Goal: Information Seeking & Learning: Learn about a topic

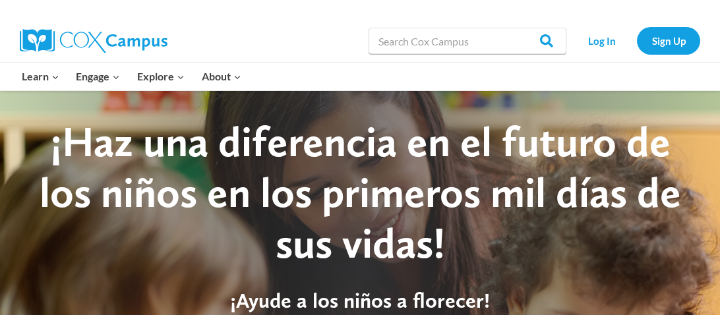
click at [577, 95] on div at bounding box center [360, 269] width 720 height 359
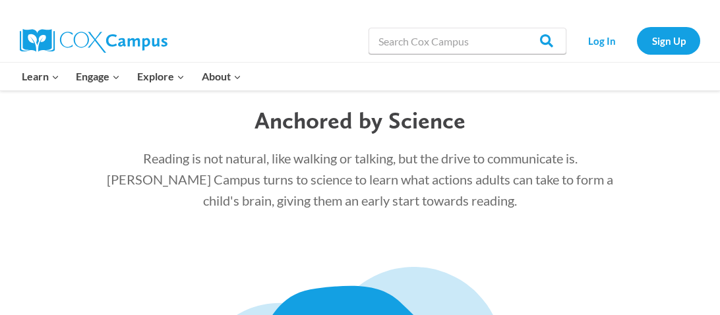
scroll to position [1469, 0]
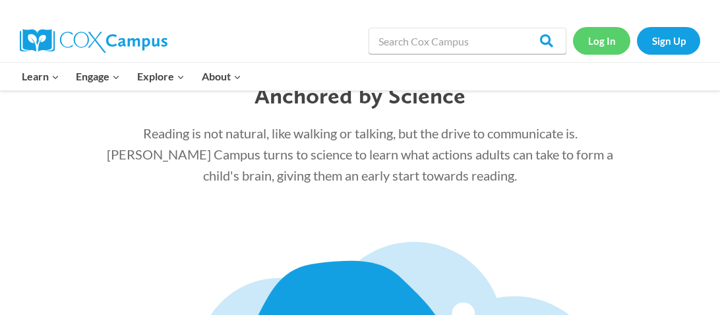
click at [594, 32] on link "Log In" at bounding box center [601, 40] width 57 height 27
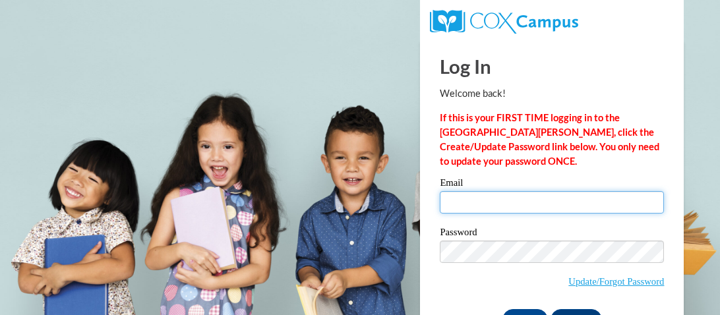
type input "kjohnson4632@stu.southernregional.edu"
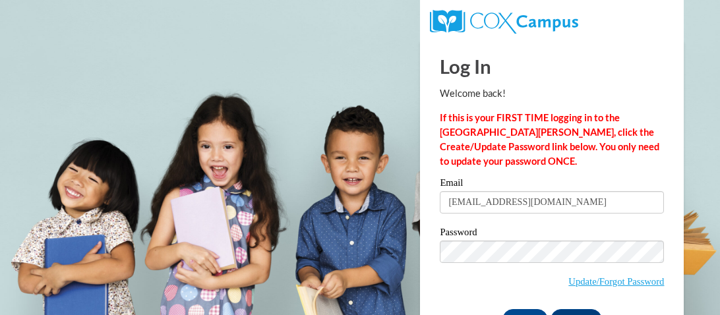
click at [528, 219] on div "Email kjohnson4632@stu.southernregional.edu" at bounding box center [552, 200] width 224 height 45
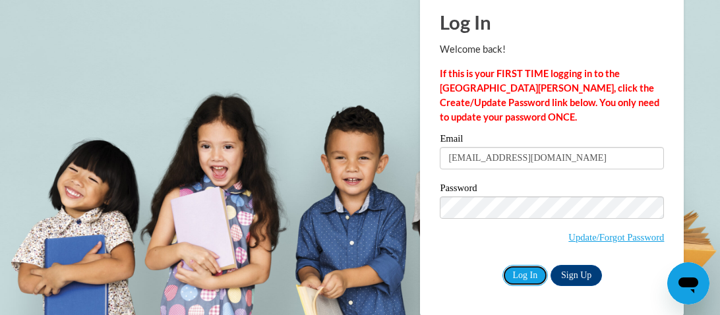
click at [528, 279] on input "Log In" at bounding box center [525, 275] width 46 height 21
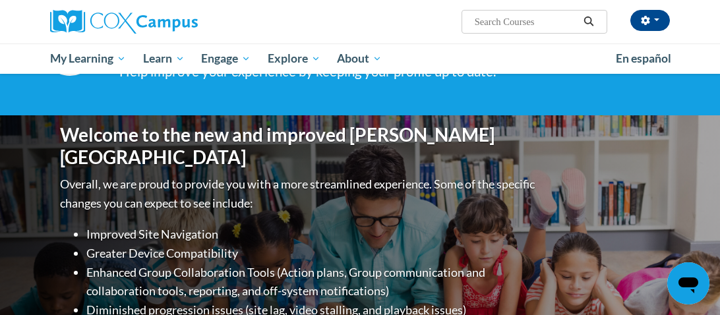
scroll to position [130, 0]
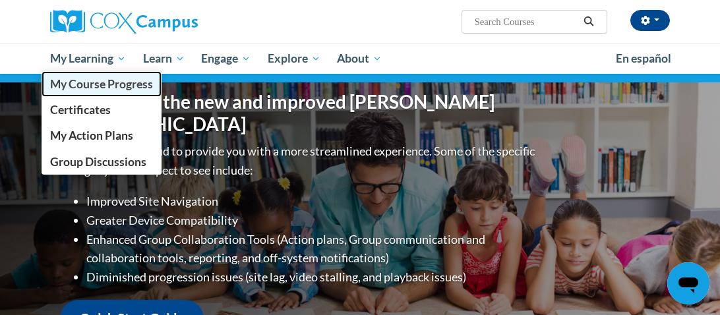
click at [88, 86] on span "My Course Progress" at bounding box center [101, 84] width 103 height 14
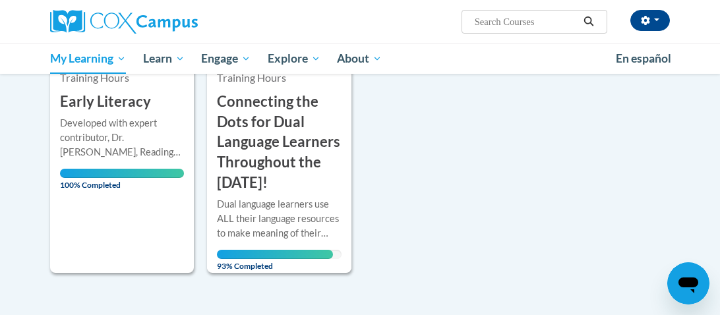
scroll to position [786, 0]
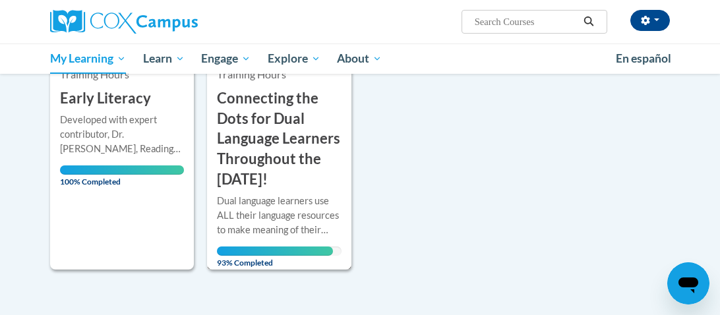
click at [247, 213] on div "Dual language learners use ALL their language resources to make meaning of thei…" at bounding box center [279, 216] width 124 height 44
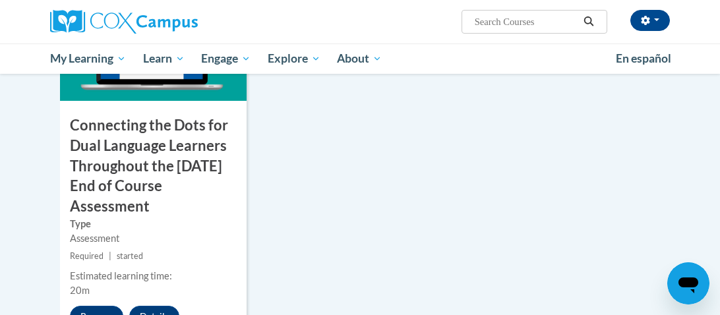
scroll to position [1289, 0]
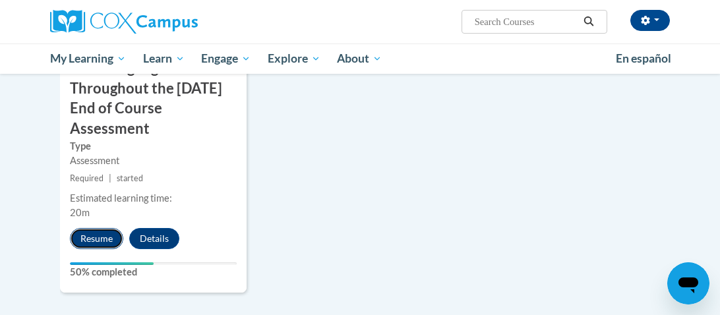
click at [107, 249] on button "Resume" at bounding box center [96, 238] width 53 height 21
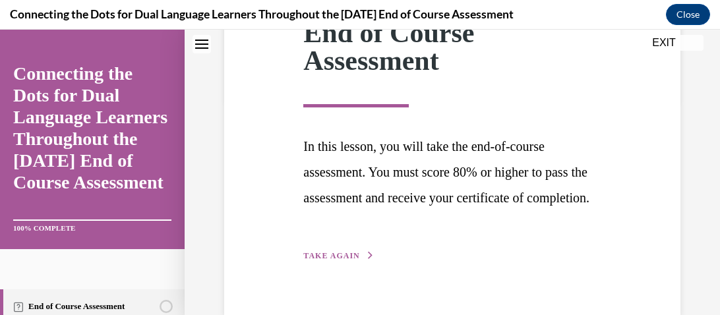
scroll to position [268, 0]
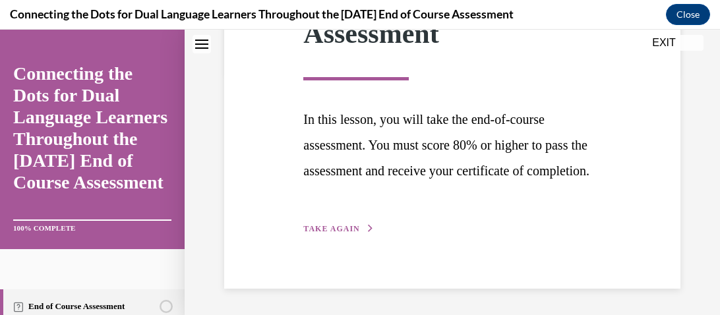
click at [318, 239] on div "Step 1 of 1 End of Course Assessment In this lesson, you will take the end-of-c…" at bounding box center [452, 88] width 456 height 401
click at [315, 225] on span "TAKE AGAIN" at bounding box center [331, 228] width 56 height 9
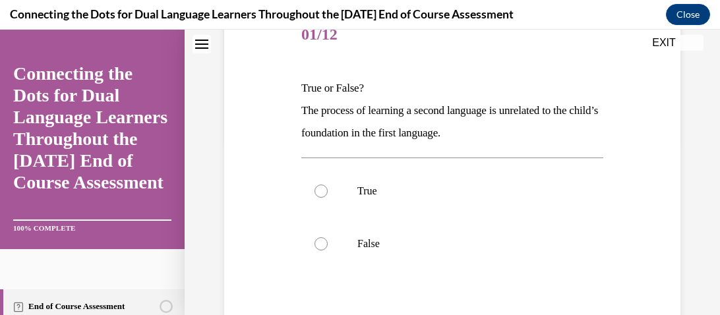
scroll to position [151, 0]
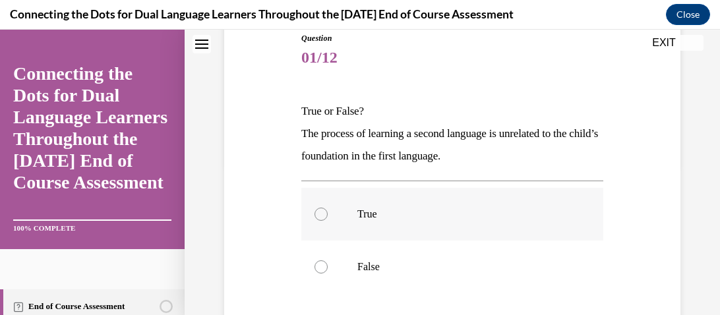
click at [329, 209] on label "True" at bounding box center [452, 214] width 302 height 53
click at [328, 209] on input "True" at bounding box center [320, 214] width 13 height 13
radio input "true"
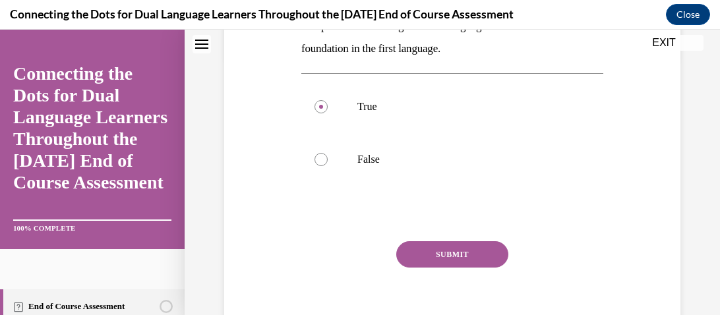
click at [440, 247] on button "SUBMIT" at bounding box center [452, 254] width 112 height 26
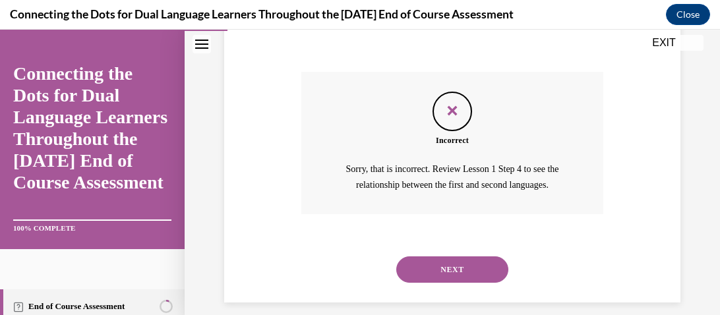
scroll to position [441, 0]
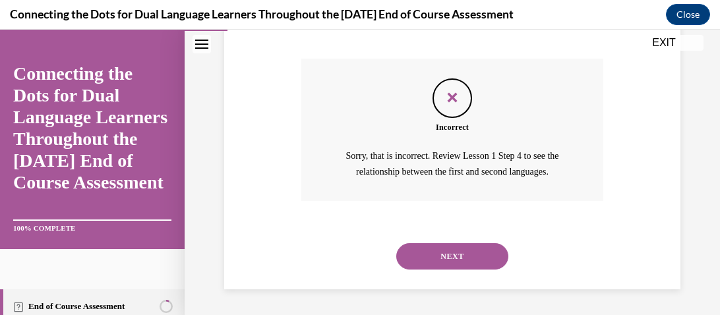
click at [677, 42] on button "EXIT" at bounding box center [663, 43] width 79 height 16
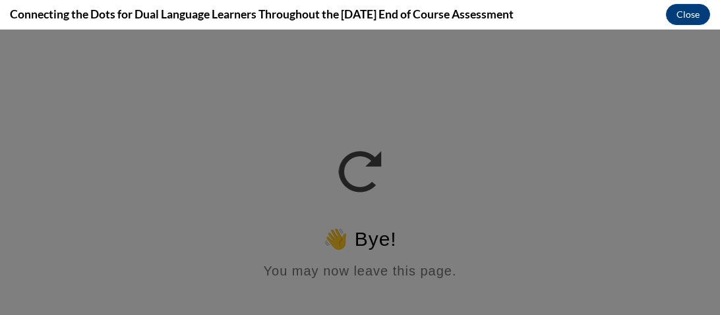
scroll to position [0, 0]
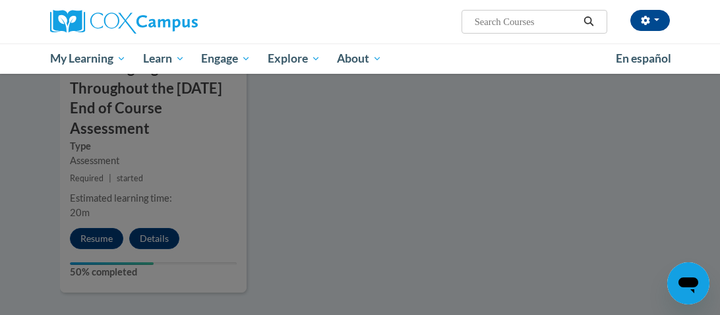
click at [92, 255] on div at bounding box center [360, 157] width 720 height 315
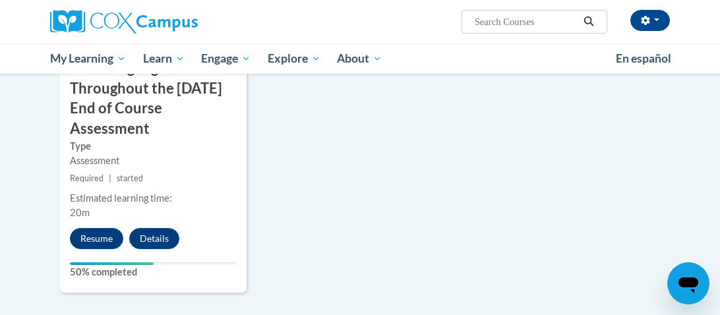
click at [105, 249] on button "Resume" at bounding box center [96, 238] width 53 height 21
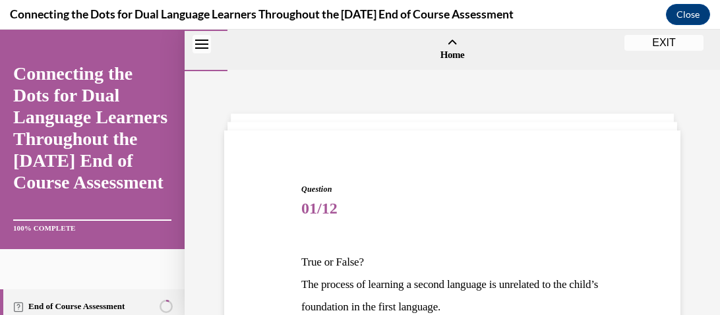
scroll to position [441, 0]
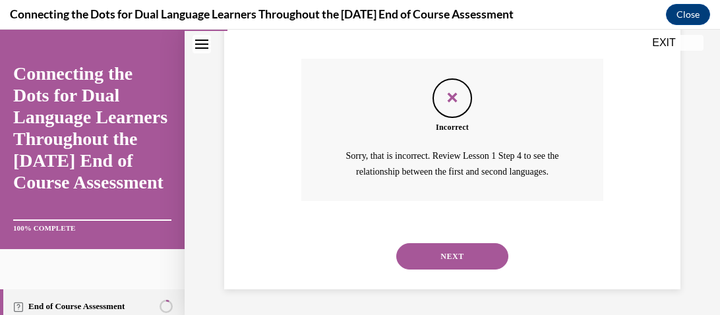
click at [421, 245] on button "NEXT" at bounding box center [452, 256] width 112 height 26
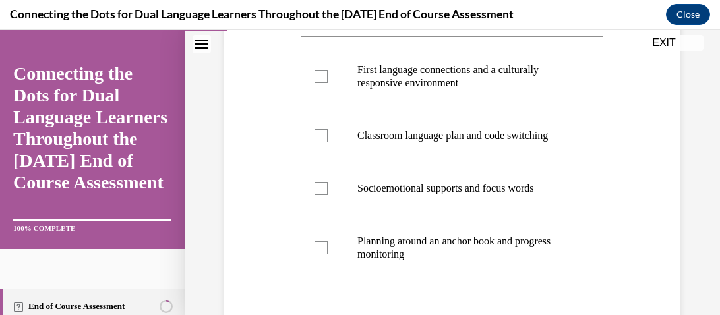
scroll to position [275, 0]
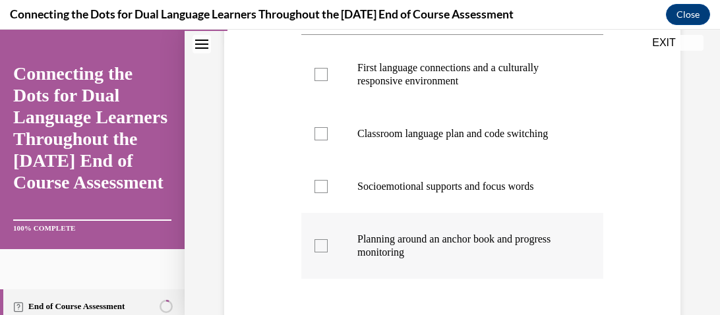
click at [421, 247] on p "Planning around an anchor book and progress monitoring" at bounding box center [463, 246] width 213 height 26
click at [328, 247] on input "Planning around an anchor book and progress monitoring" at bounding box center [320, 245] width 13 height 13
checkbox input "true"
click at [409, 70] on p "First language connections and a culturally responsive environment" at bounding box center [463, 74] width 213 height 26
click at [328, 70] on input "First language connections and a culturally responsive environment" at bounding box center [320, 74] width 13 height 13
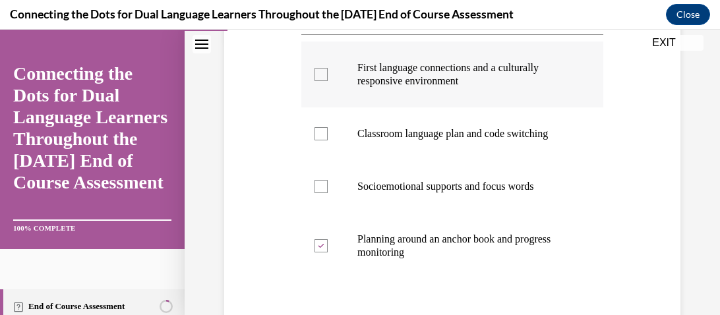
checkbox input "true"
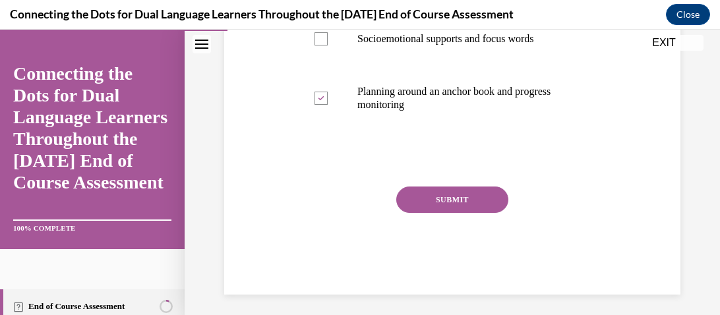
scroll to position [428, 0]
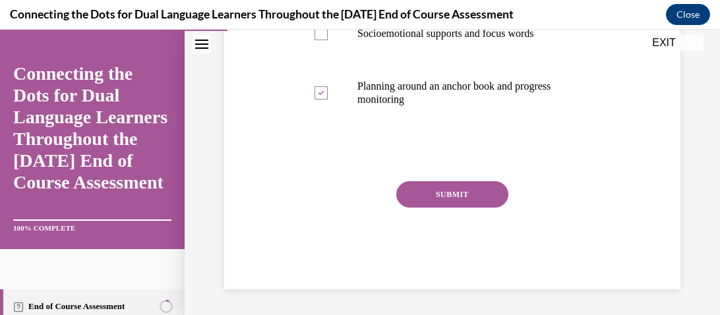
click at [423, 187] on button "SUBMIT" at bounding box center [452, 194] width 112 height 26
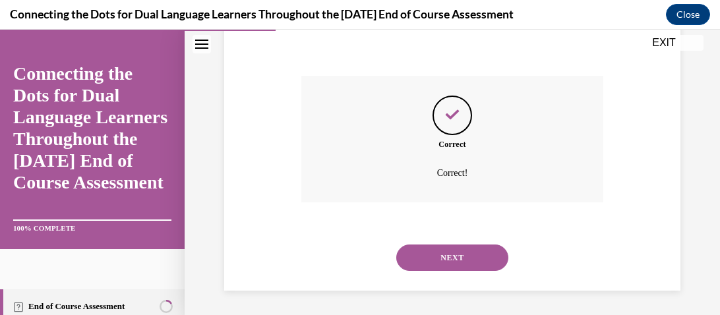
scroll to position [535, 0]
click at [430, 256] on button "NEXT" at bounding box center [452, 256] width 112 height 26
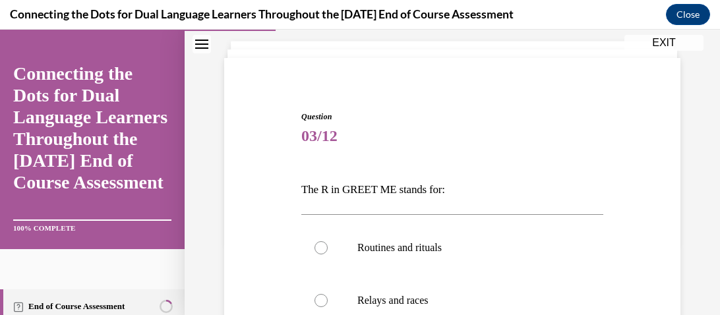
scroll to position [73, 0]
click at [430, 256] on label "Routines and rituals" at bounding box center [452, 247] width 302 height 53
click at [328, 254] on input "Routines and rituals" at bounding box center [320, 247] width 13 height 13
radio input "true"
click at [430, 256] on label "Routines and rituals" at bounding box center [452, 247] width 302 height 53
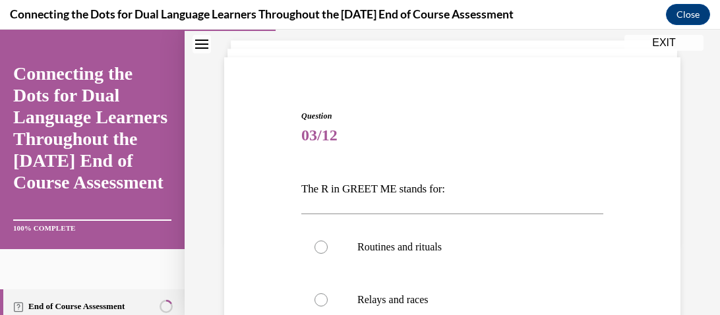
click at [328, 254] on input "Routines and rituals" at bounding box center [320, 247] width 13 height 13
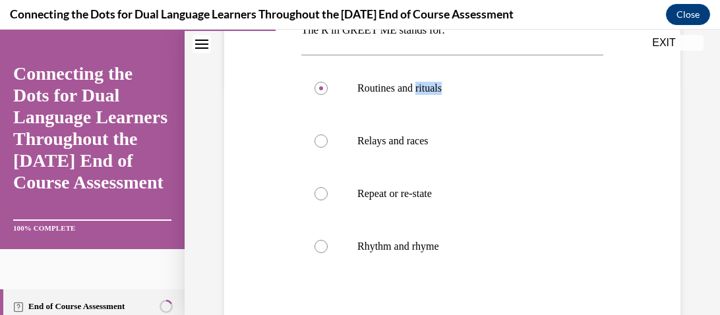
scroll to position [276, 0]
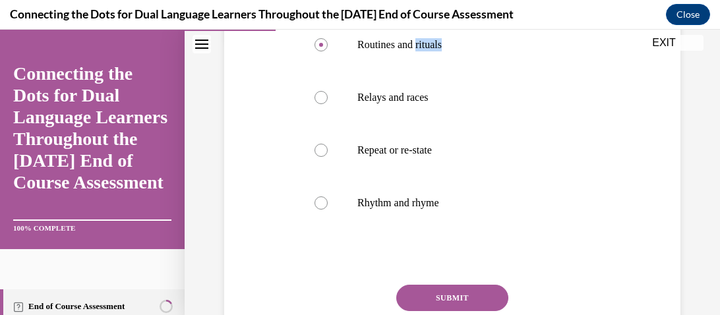
click at [425, 288] on button "SUBMIT" at bounding box center [452, 298] width 112 height 26
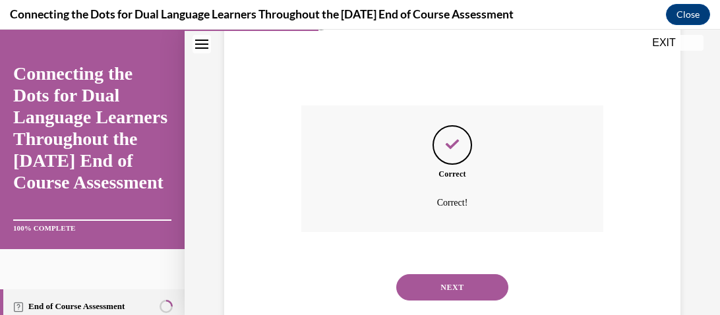
scroll to position [486, 0]
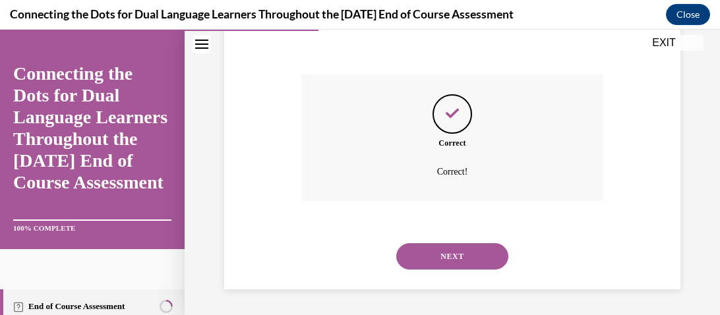
click at [430, 260] on button "NEXT" at bounding box center [452, 256] width 112 height 26
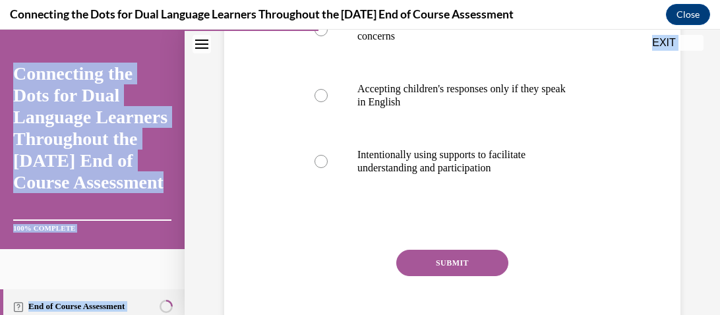
scroll to position [499, 0]
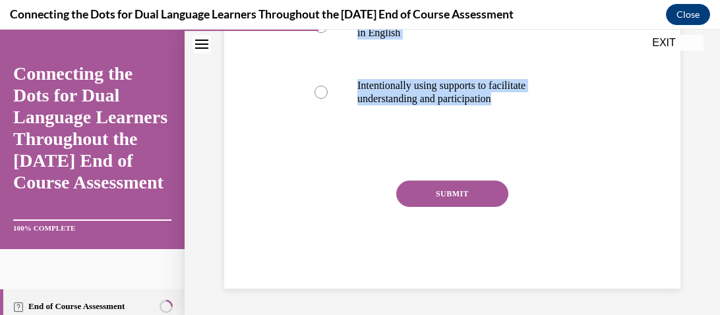
drag, startPoint x: 303, startPoint y: 135, endPoint x: 423, endPoint y: 140, distance: 120.1
copy div "Morning meetings are critical for supporting children's self-expression and lan…"
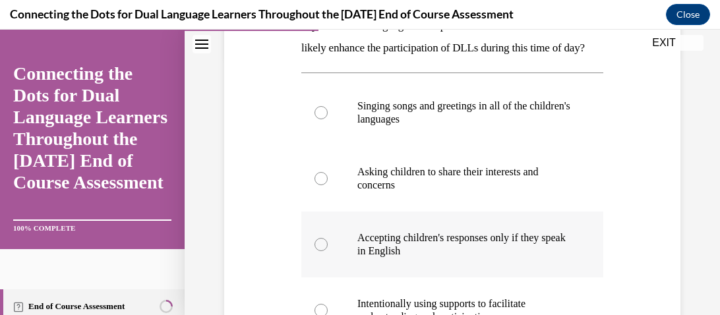
scroll to position [257, 0]
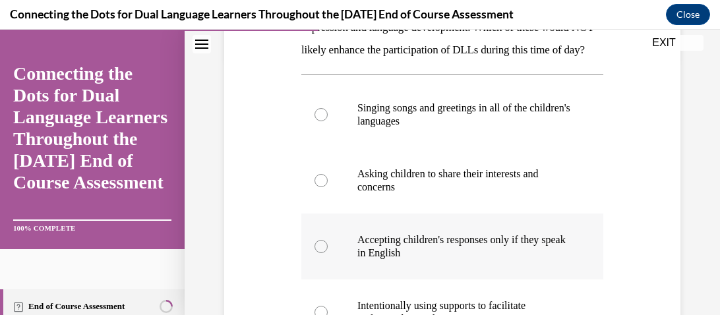
click at [381, 260] on p "Accepting children's responses only if they speak in English" at bounding box center [463, 246] width 213 height 26
click at [328, 253] on input "Accepting children's responses only if they speak in English" at bounding box center [320, 246] width 13 height 13
radio input "true"
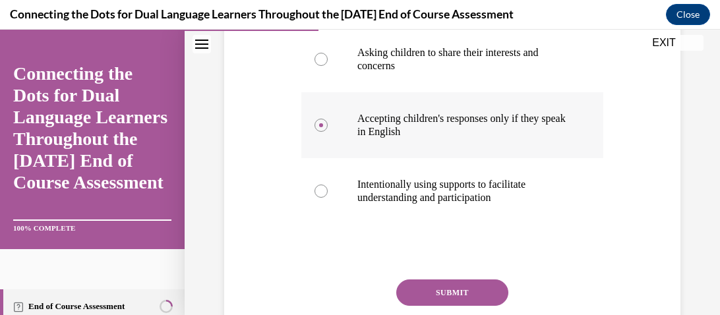
scroll to position [381, 0]
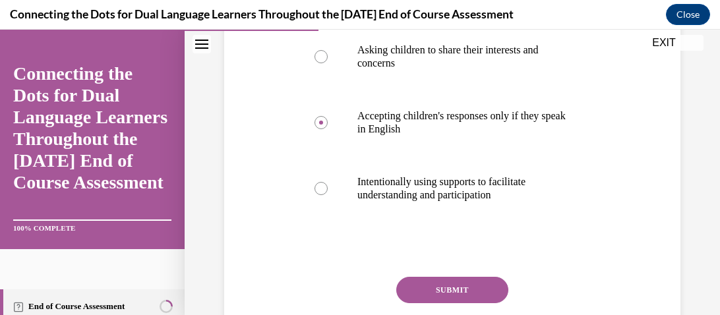
click at [414, 303] on button "SUBMIT" at bounding box center [452, 290] width 112 height 26
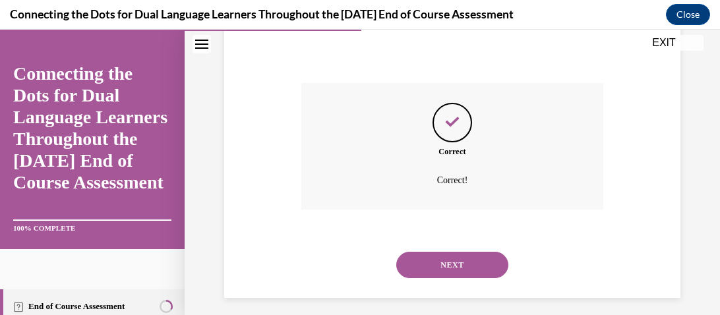
scroll to position [606, 0]
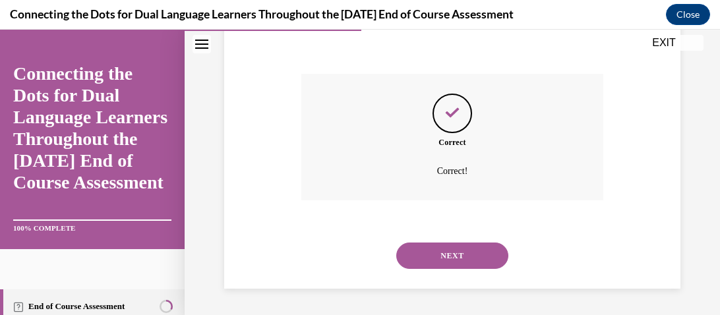
click at [419, 267] on button "NEXT" at bounding box center [452, 256] width 112 height 26
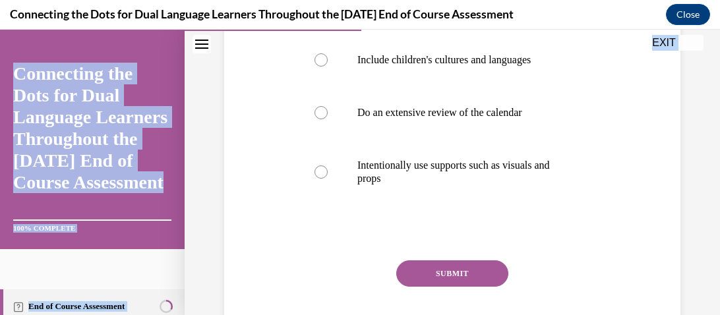
scroll to position [415, 0]
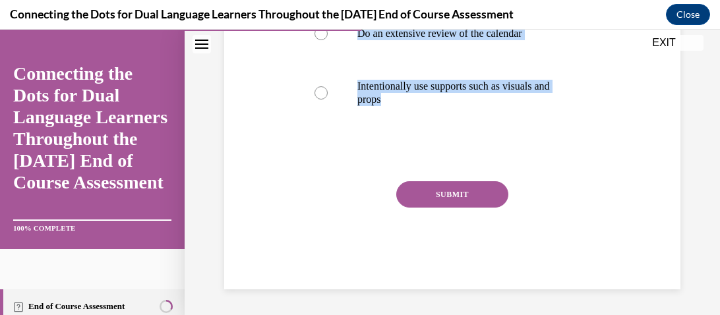
drag, startPoint x: 302, startPoint y: 69, endPoint x: 531, endPoint y: 147, distance: 242.2
click at [531, 147] on div "Question 05/12 Which of these is NOT a recommended practice associated with Mor…" at bounding box center [452, 29] width 302 height 521
copy div "Which of these is NOT a recommended practice associated with Morning Meetings? …"
click at [319, 207] on div "SUBMIT" at bounding box center [452, 214] width 302 height 66
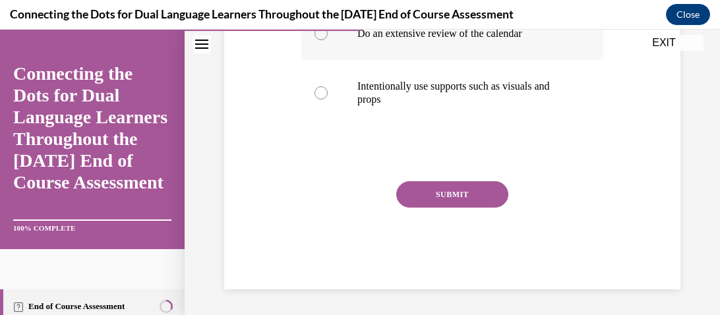
click at [377, 38] on p "Do an extensive review of the calendar" at bounding box center [463, 33] width 213 height 13
click at [328, 38] on input "Do an extensive review of the calendar" at bounding box center [320, 33] width 13 height 13
radio input "true"
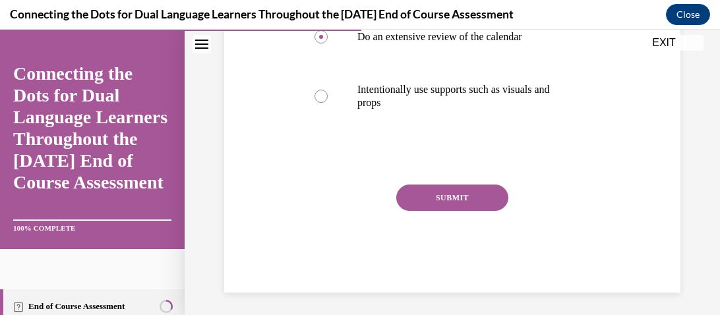
click at [419, 199] on button "SUBMIT" at bounding box center [452, 198] width 112 height 26
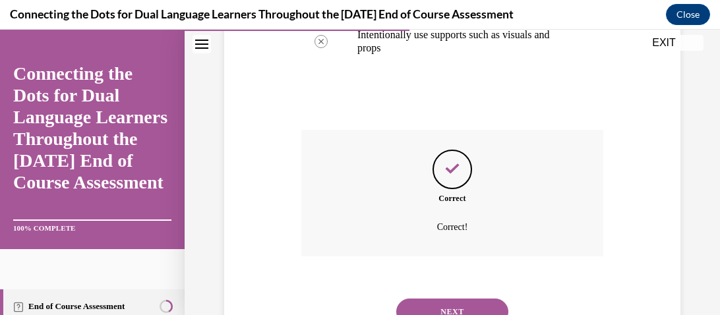
scroll to position [521, 0]
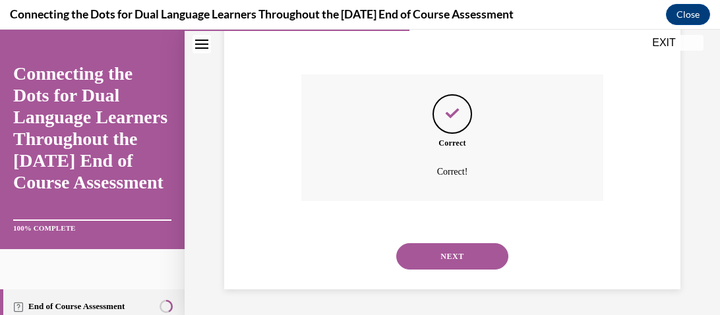
click at [423, 251] on button "NEXT" at bounding box center [452, 256] width 112 height 26
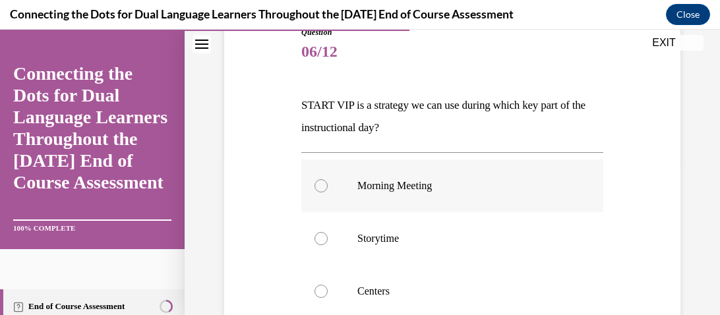
scroll to position [148, 0]
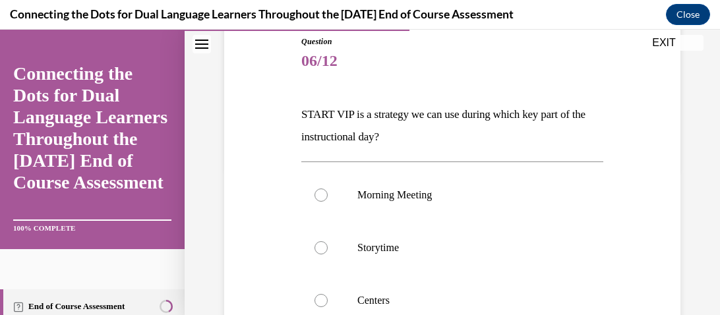
click at [349, 113] on p "START VIP is a strategy we can use during which key part of the instructional d…" at bounding box center [452, 125] width 302 height 45
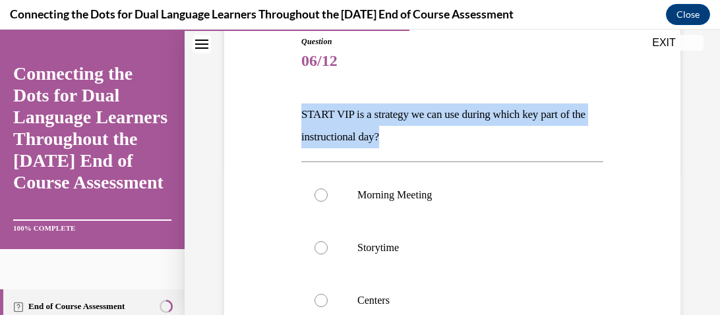
click at [247, 113] on div "Question 06/12 START VIP is a strategy we can use during which key part of the …" at bounding box center [452, 269] width 463 height 547
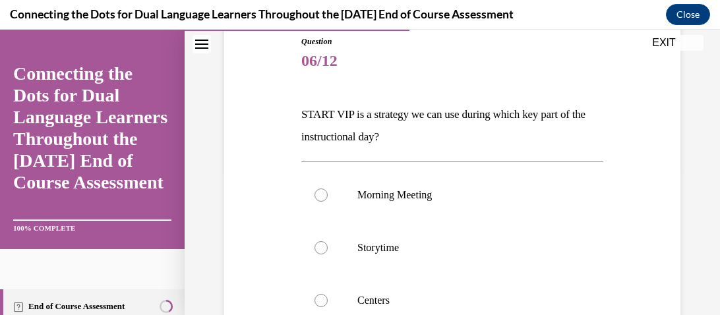
click at [303, 111] on p "START VIP is a strategy we can use during which key part of the instructional d…" at bounding box center [452, 125] width 302 height 45
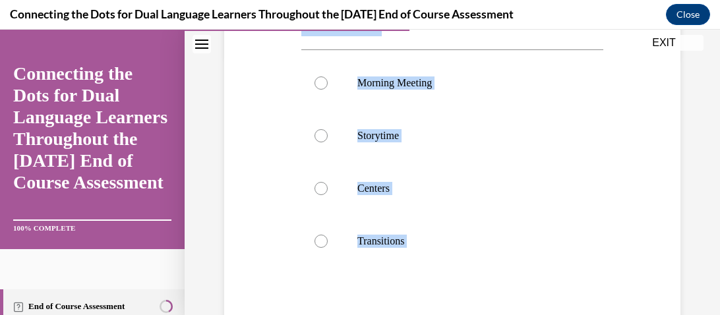
scroll to position [361, 0]
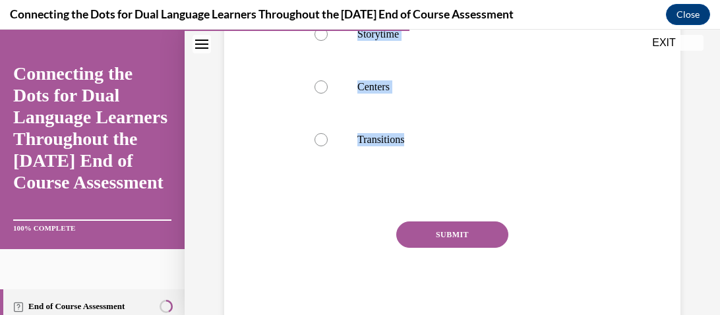
drag, startPoint x: 303, startPoint y: 111, endPoint x: 391, endPoint y: 175, distance: 108.1
click at [391, 175] on div "Question 06/12 START VIP is a strategy we can use during which key part of the …" at bounding box center [452, 76] width 302 height 508
copy div "START VIP is a strategy we can use during which key part of the instructional d…"
click at [269, 132] on div "Question 06/12 START VIP is a strategy we can use during which key part of the …" at bounding box center [452, 55] width 463 height 547
click at [362, 50] on label "Storytime" at bounding box center [452, 34] width 302 height 53
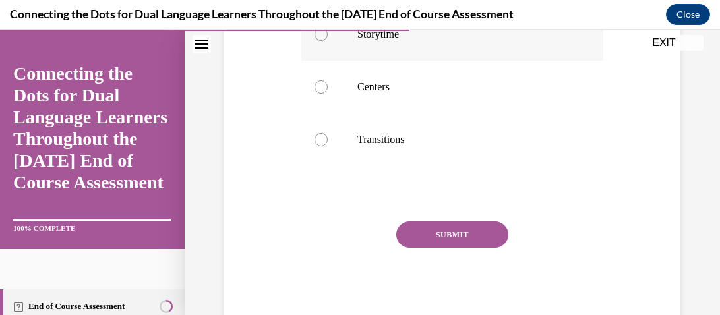
click at [328, 41] on input "Storytime" at bounding box center [320, 34] width 13 height 13
radio input "true"
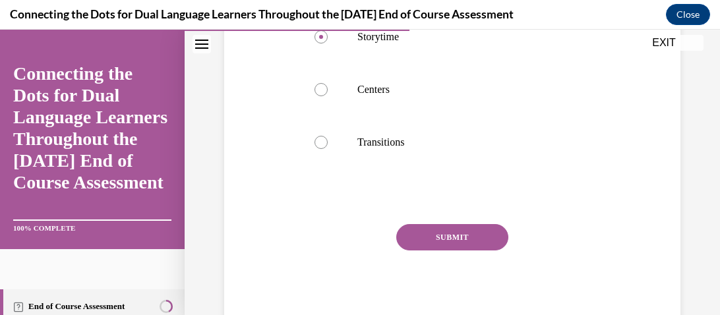
click at [430, 247] on button "SUBMIT" at bounding box center [452, 237] width 112 height 26
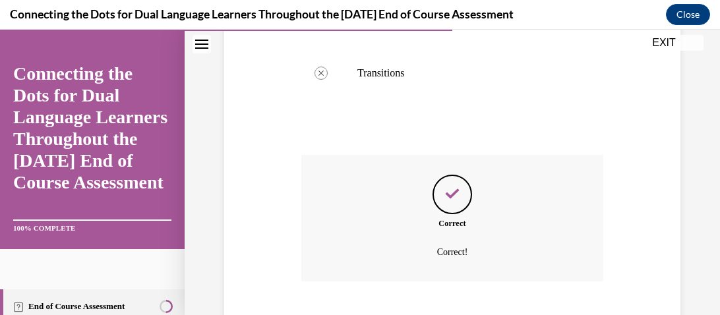
scroll to position [508, 0]
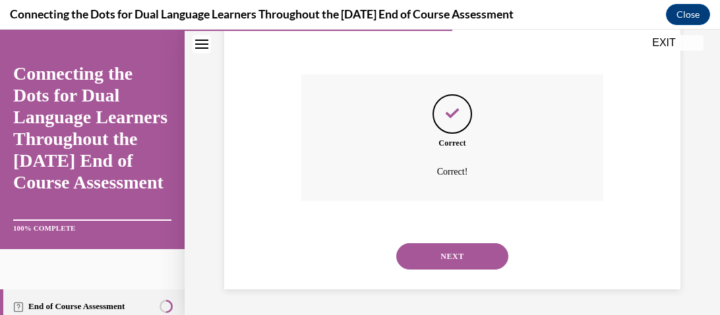
click at [430, 256] on button "NEXT" at bounding box center [452, 256] width 112 height 26
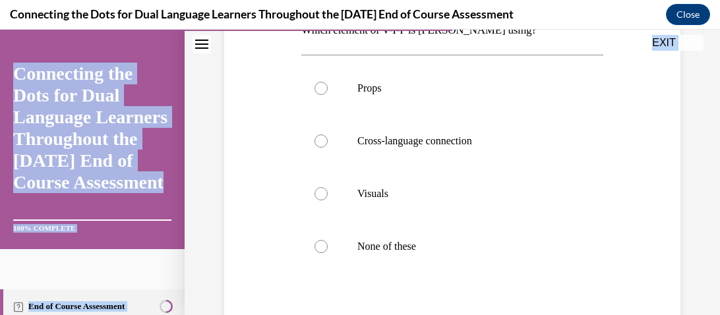
scroll to position [438, 0]
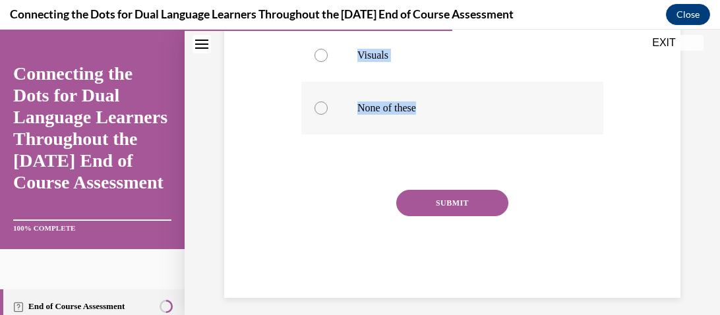
drag, startPoint x: 304, startPoint y: 117, endPoint x: 488, endPoint y: 121, distance: 183.9
click at [488, 121] on div "Question 07/12 [PERSON_NAME] is reading a story with a group of DLLs in her pre…" at bounding box center [452, 22] width 302 height 552
copy div "ucia is reading a story with a group of DLLs in her preschool class. She shows …"
click at [270, 201] on div "Question 07/12 [PERSON_NAME] is reading a story with a group of DLLs in her pre…" at bounding box center [452, 2] width 463 height 592
click at [316, 59] on div at bounding box center [320, 55] width 13 height 13
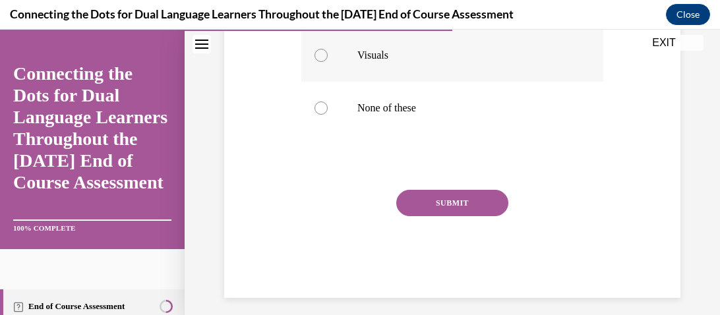
click at [316, 59] on input "Visuals" at bounding box center [320, 55] width 13 height 13
radio input "true"
click at [415, 202] on button "SUBMIT" at bounding box center [452, 203] width 112 height 26
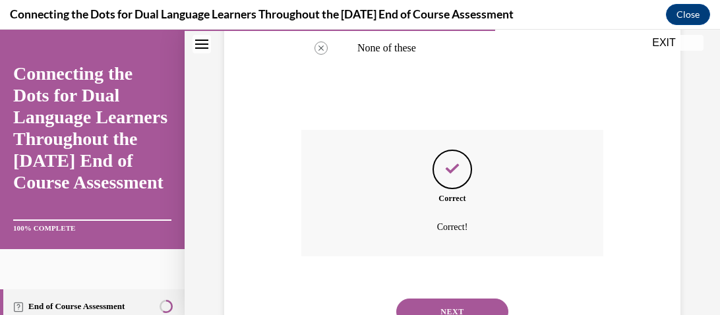
scroll to position [553, 0]
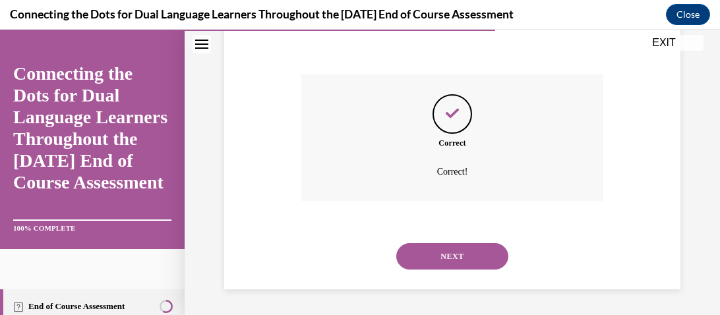
click at [426, 253] on button "NEXT" at bounding box center [452, 256] width 112 height 26
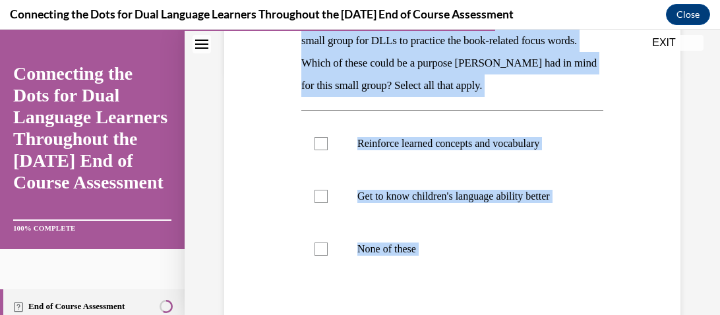
scroll to position [372, 0]
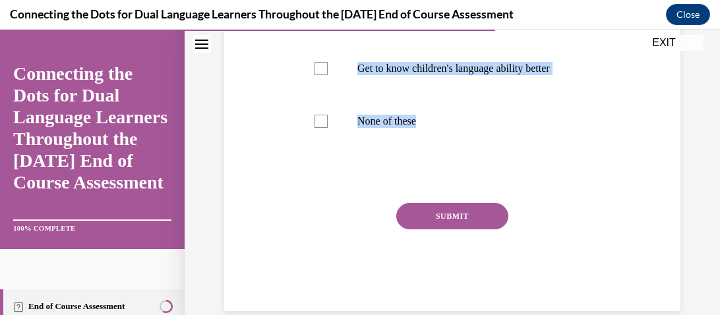
drag, startPoint x: 301, startPoint y: 72, endPoint x: 423, endPoint y: 151, distance: 144.8
click at [423, 151] on div "Question 08/12 After reading the anchor book, [PERSON_NAME] wants to plan a sma…" at bounding box center [452, 61] width 302 height 500
copy div "After reading the anchor book, [PERSON_NAME] wants to plan a small group for DL…"
click at [281, 176] on div "Question 08/12 After reading the anchor book, [PERSON_NAME] wants to plan a sma…" at bounding box center [452, 41] width 463 height 539
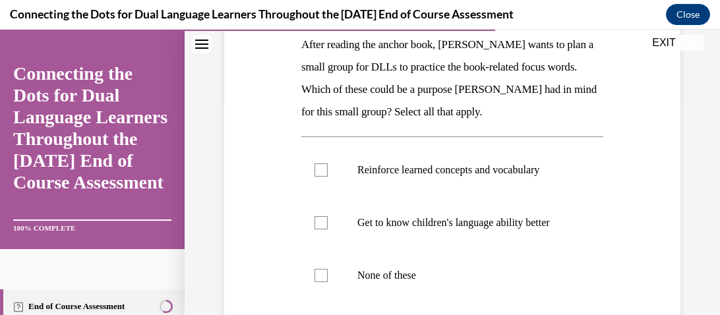
scroll to position [216, 0]
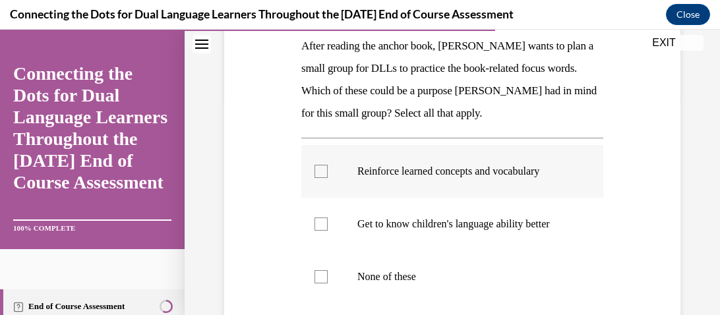
click at [316, 175] on div at bounding box center [320, 171] width 13 height 13
click at [316, 175] on input "Reinforce learned concepts and vocabulary" at bounding box center [320, 171] width 13 height 13
checkbox input "true"
click at [319, 214] on label "Get to know children's language ability better" at bounding box center [452, 224] width 302 height 53
click at [319, 218] on input "Get to know children's language ability better" at bounding box center [320, 224] width 13 height 13
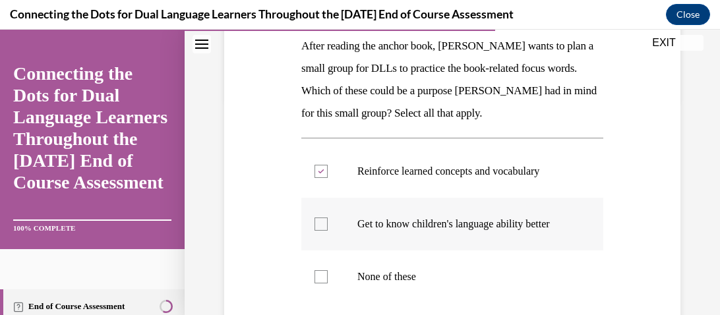
checkbox input "true"
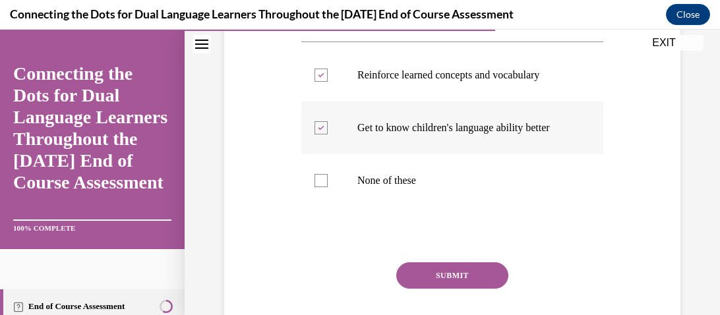
scroll to position [322, 0]
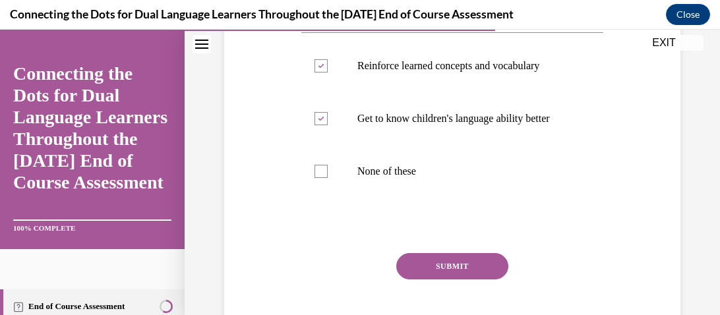
click at [430, 265] on button "SUBMIT" at bounding box center [452, 266] width 112 height 26
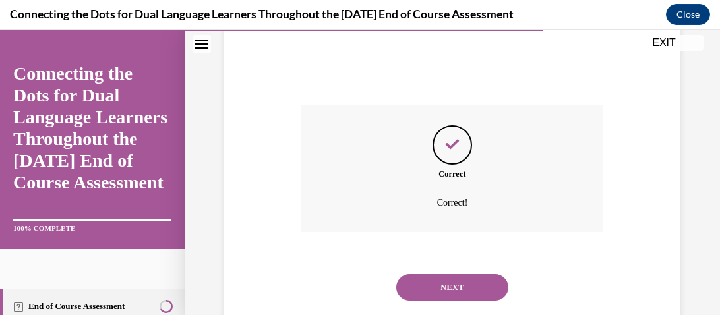
scroll to position [500, 0]
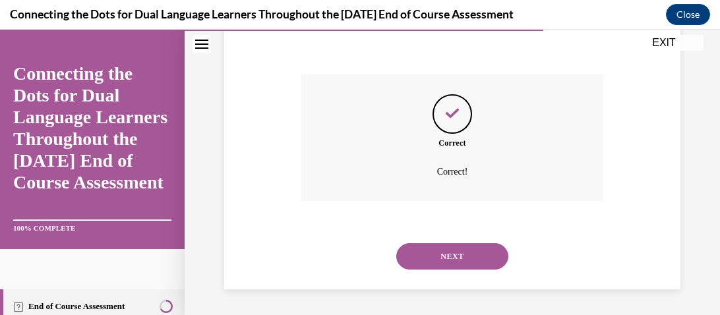
click at [430, 265] on button "NEXT" at bounding box center [452, 256] width 112 height 26
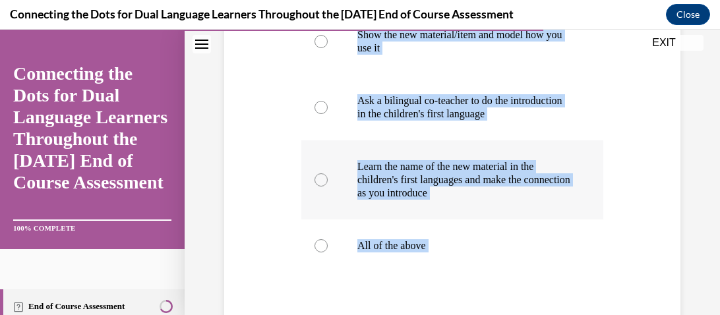
scroll to position [366, 0]
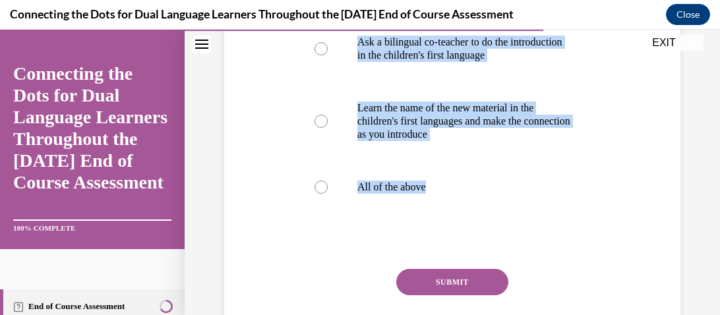
drag, startPoint x: 303, startPoint y: 85, endPoint x: 513, endPoint y: 238, distance: 260.5
click at [513, 238] on div "Question 09/12 Which of these would you include in a good introduction to cente…" at bounding box center [452, 97] width 302 height 560
copy div "Which of these would you include in a good introduction to centers that would b…"
click at [500, 252] on div "Question 09/12 Which of these would you include in a good introduction to cente…" at bounding box center [452, 97] width 302 height 560
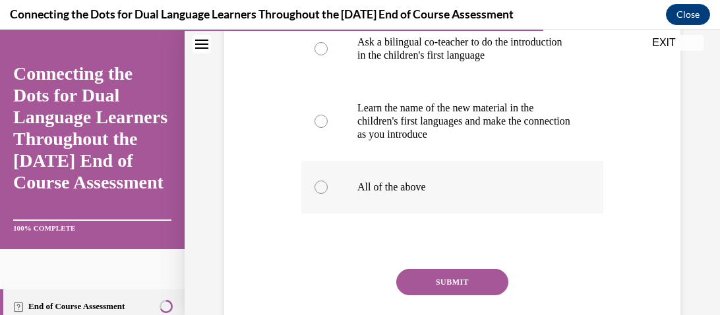
click at [350, 179] on label "All of the above" at bounding box center [452, 187] width 302 height 53
click at [328, 181] on input "All of the above" at bounding box center [320, 187] width 13 height 13
radio input "true"
click at [426, 291] on button "SUBMIT" at bounding box center [452, 282] width 112 height 26
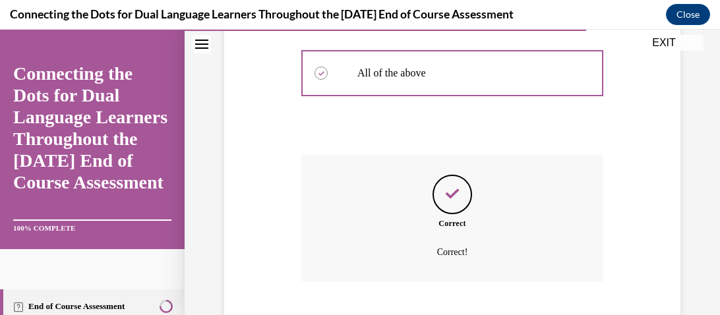
scroll to position [561, 0]
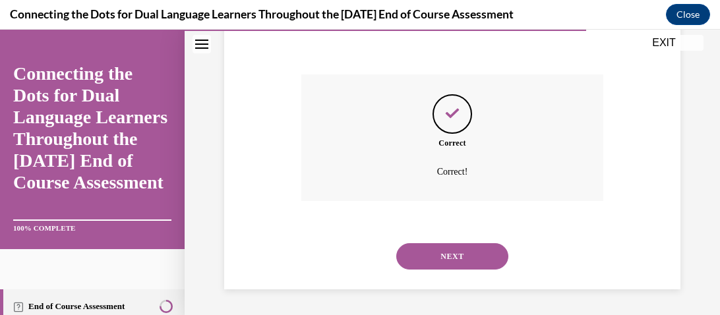
click at [449, 256] on button "NEXT" at bounding box center [452, 256] width 112 height 26
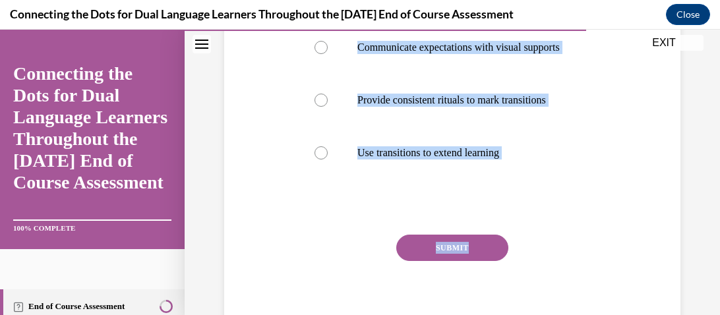
scroll to position [392, 0]
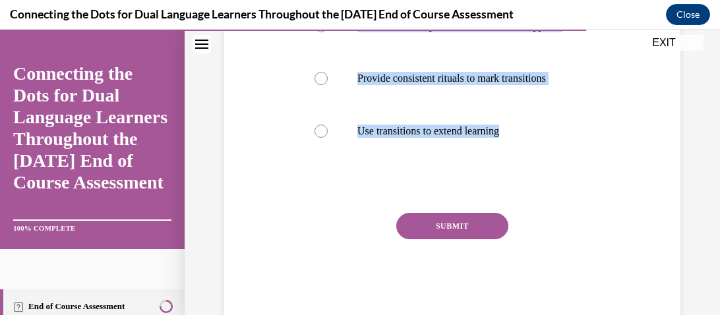
drag, startPoint x: 303, startPoint y: 51, endPoint x: 552, endPoint y: 201, distance: 291.2
click at [552, 201] on div "Question 10/12 [PERSON_NAME] always turns off the lights and sings a clean-up s…" at bounding box center [452, 56] width 302 height 530
copy div "[PERSON_NAME] always turns off the lights and sings a clean-up song to signal i…"
click at [287, 108] on div "Question 10/12 [PERSON_NAME] always turns off the lights and sings a clean-up s…" at bounding box center [452, 36] width 463 height 570
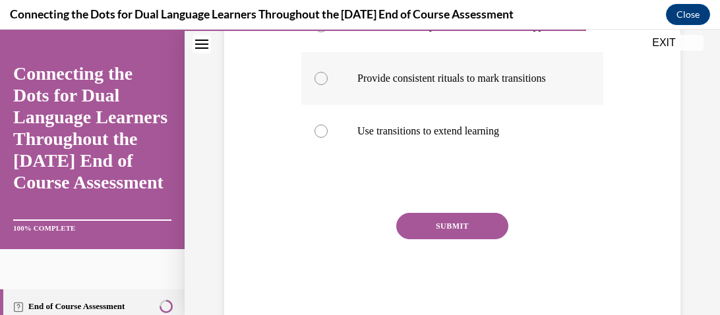
click at [349, 98] on label "Provide consistent rituals to mark transitions" at bounding box center [452, 78] width 302 height 53
click at [328, 85] on input "Provide consistent rituals to mark transitions" at bounding box center [320, 78] width 13 height 13
radio input "true"
click at [432, 239] on button "SUBMIT" at bounding box center [452, 226] width 112 height 26
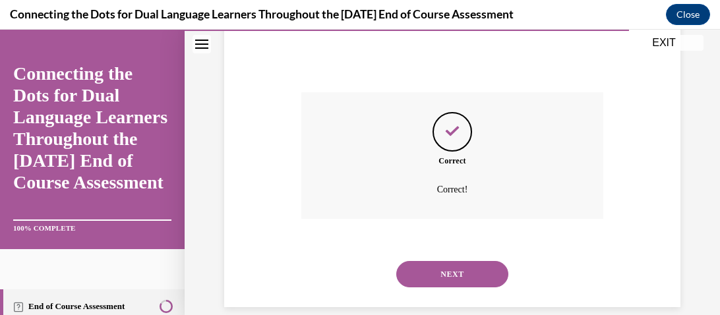
scroll to position [543, 0]
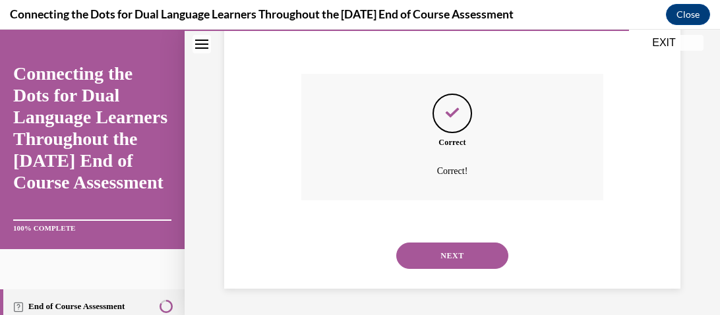
click at [430, 262] on button "NEXT" at bounding box center [452, 256] width 112 height 26
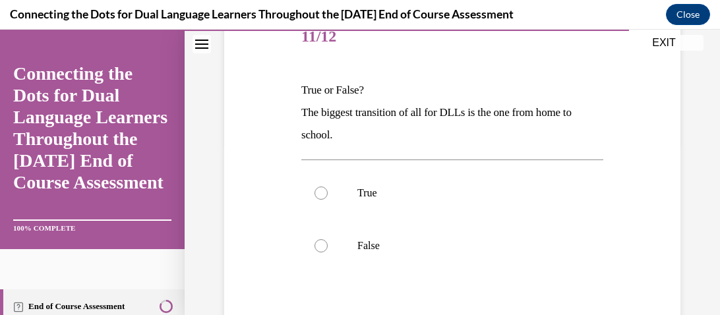
scroll to position [190, 0]
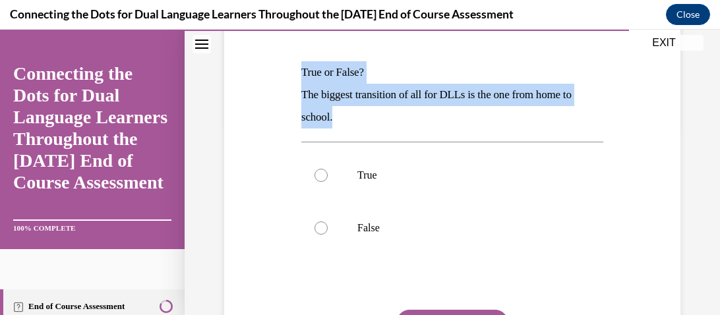
drag, startPoint x: 302, startPoint y: 68, endPoint x: 341, endPoint y: 121, distance: 66.4
click at [341, 121] on div "True or False? The biggest transition of all for DLLs is the one from home to s…" at bounding box center [452, 94] width 302 height 67
copy div "True or False? The biggest transition of all for DLLs is the one from home to s…"
click at [339, 185] on label "True" at bounding box center [452, 175] width 302 height 53
click at [328, 182] on input "True" at bounding box center [320, 175] width 13 height 13
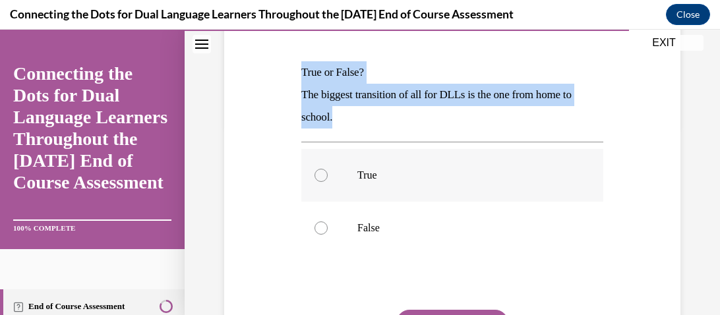
radio input "true"
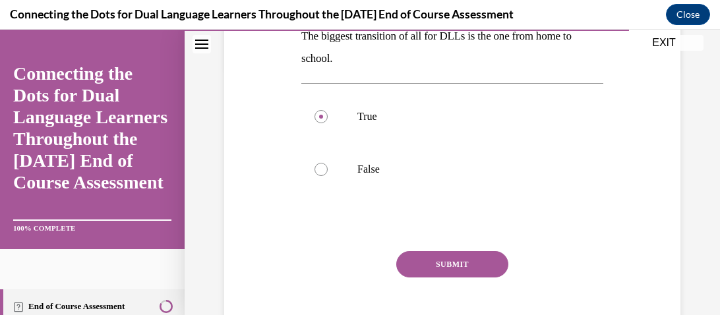
scroll to position [256, 0]
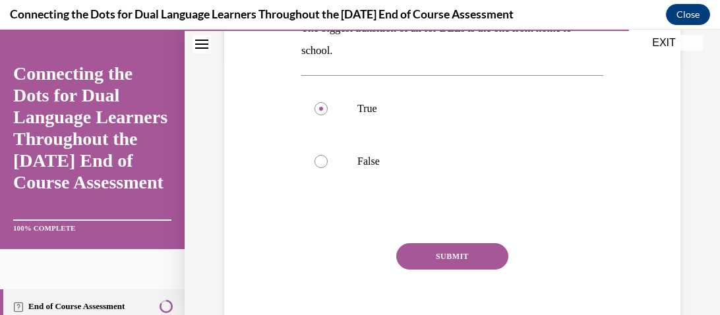
click at [488, 256] on button "SUBMIT" at bounding box center [452, 256] width 112 height 26
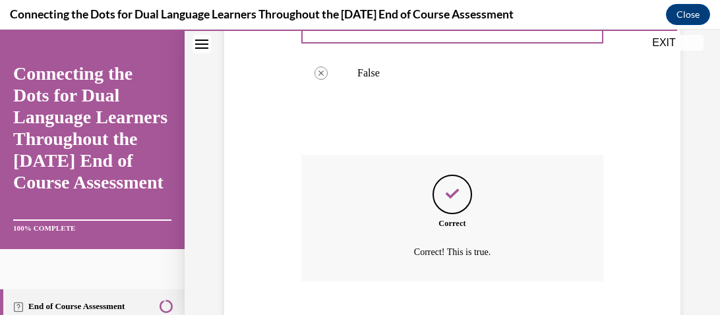
scroll to position [425, 0]
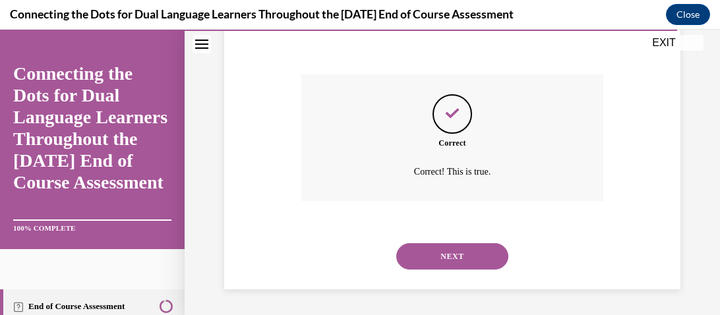
click at [488, 256] on button "NEXT" at bounding box center [452, 256] width 112 height 26
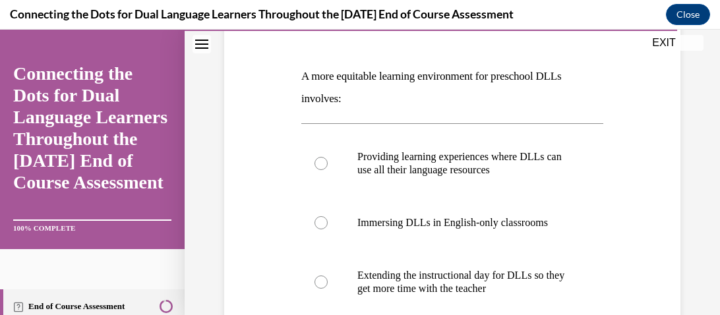
scroll to position [191, 0]
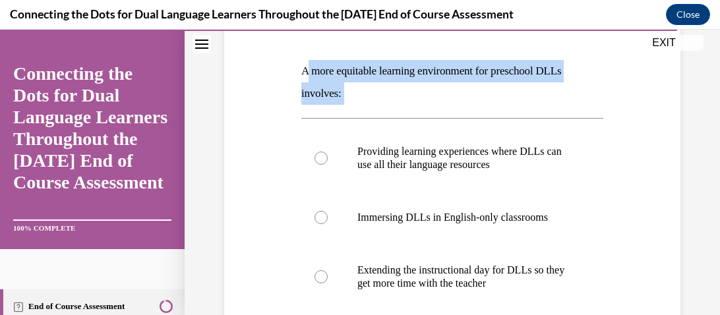
drag, startPoint x: 307, startPoint y: 71, endPoint x: 353, endPoint y: 117, distance: 65.7
click at [353, 117] on div "Question 12/12 A more equitable learning environment for preschool DLLs involve…" at bounding box center [452, 265] width 302 height 547
click at [353, 118] on div "Providing learning experiences where DLLs can use all their language resources …" at bounding box center [452, 250] width 302 height 264
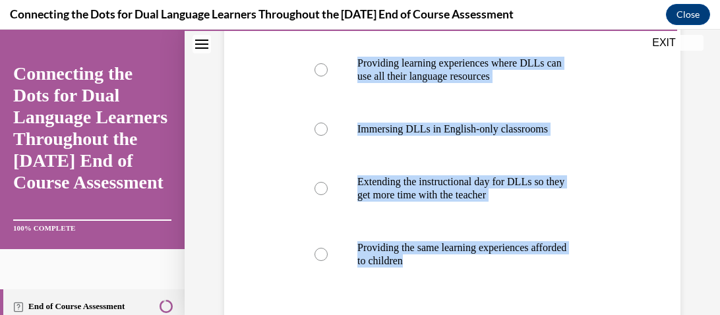
scroll to position [297, 0]
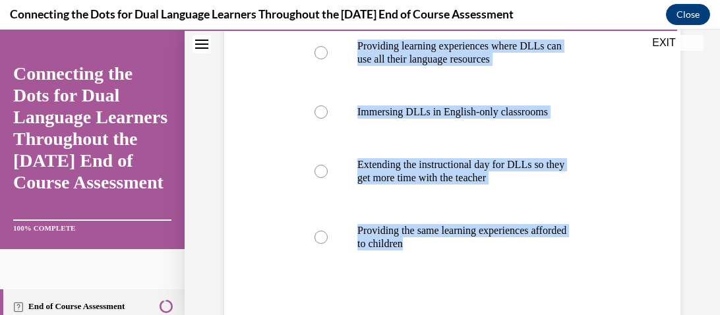
drag, startPoint x: 303, startPoint y: 72, endPoint x: 525, endPoint y: 293, distance: 313.2
click at [525, 293] on div "Question 12/12 A more equitable learning environment for preschool DLLs involve…" at bounding box center [452, 160] width 302 height 547
copy div "A more equitable learning environment for preschool DLLs involves: Providing le…"
click at [386, 233] on p "Providing the same learning experiences afforded to children" at bounding box center [463, 237] width 213 height 26
click at [328, 233] on input "Providing the same learning experiences afforded to children" at bounding box center [320, 237] width 13 height 13
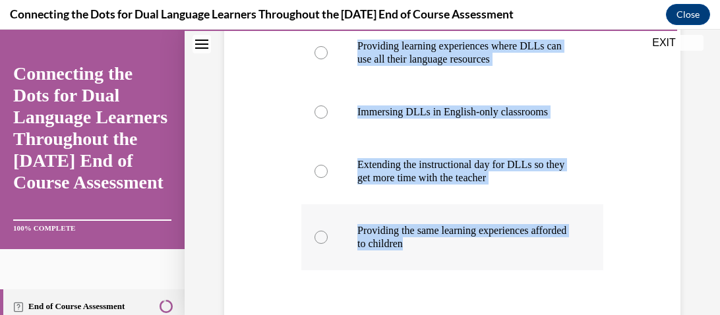
radio input "true"
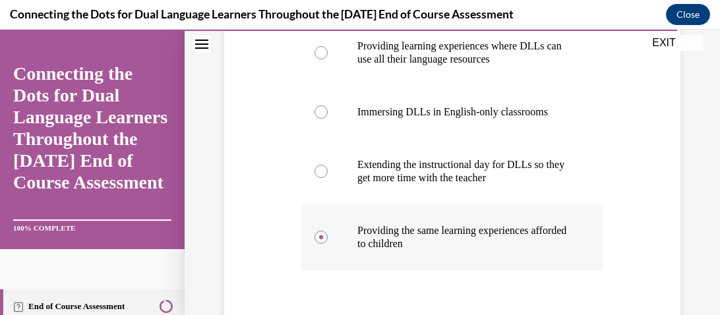
scroll to position [302, 0]
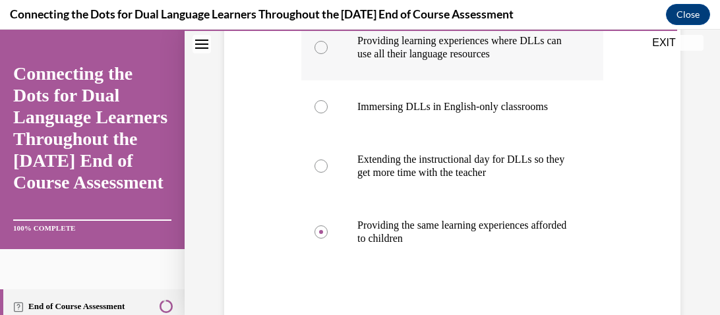
click at [429, 61] on label "Providing learning experiences where DLLs can use all their language resources" at bounding box center [452, 48] width 302 height 66
click at [328, 54] on input "Providing learning experiences where DLLs can use all their language resources" at bounding box center [320, 47] width 13 height 13
radio input "true"
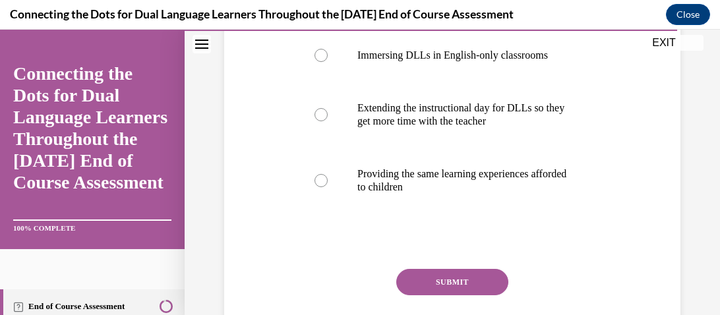
scroll to position [368, 0]
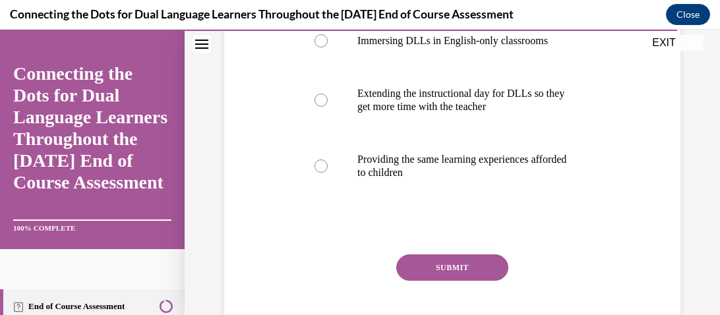
click at [438, 272] on button "SUBMIT" at bounding box center [452, 267] width 112 height 26
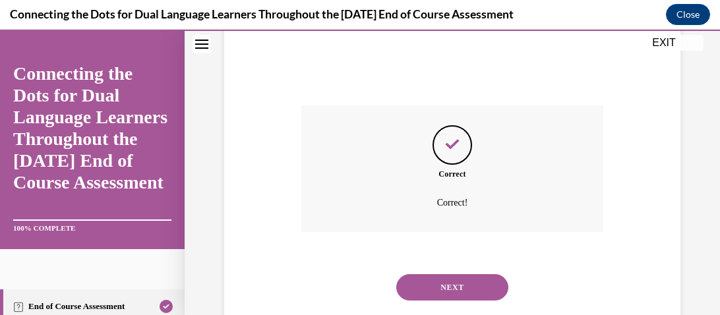
scroll to position [548, 0]
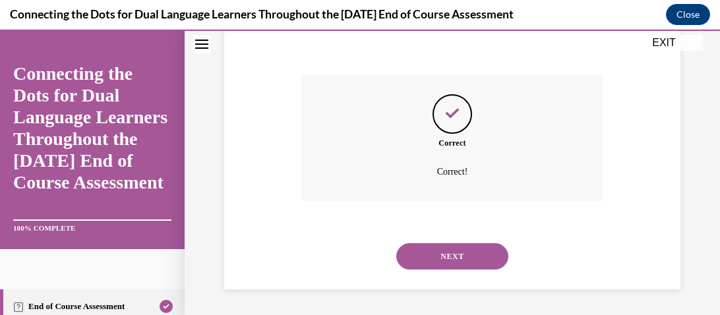
click at [438, 272] on div "NEXT" at bounding box center [452, 256] width 302 height 53
click at [437, 264] on button "NEXT" at bounding box center [452, 256] width 112 height 26
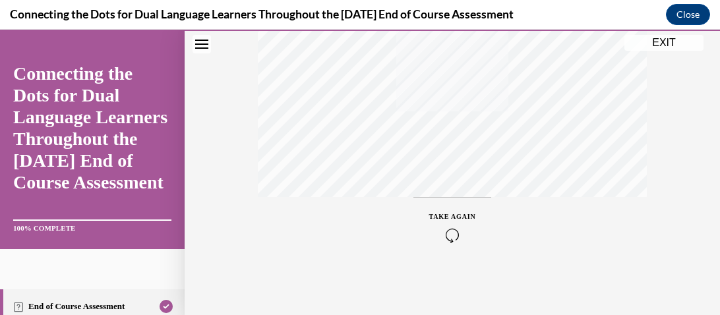
scroll to position [294, 0]
click at [653, 38] on button "EXIT" at bounding box center [663, 43] width 79 height 16
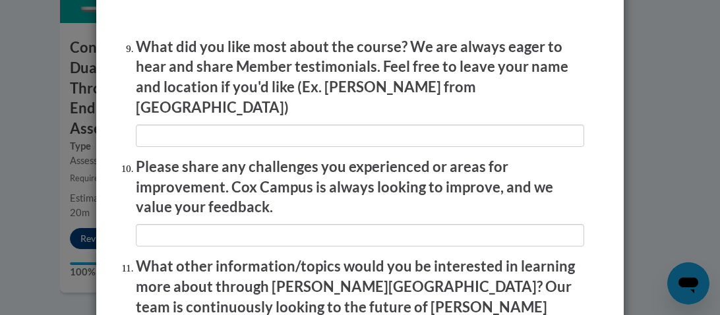
scroll to position [2429, 0]
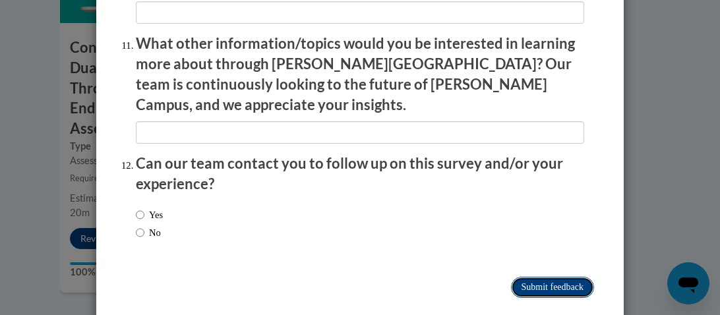
click at [552, 277] on input "Submit feedback" at bounding box center [552, 287] width 83 height 21
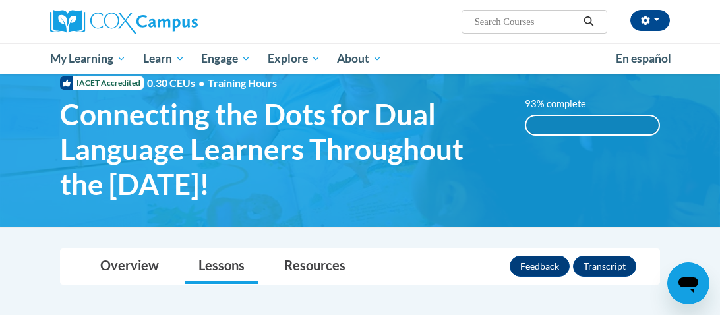
scroll to position [47, 0]
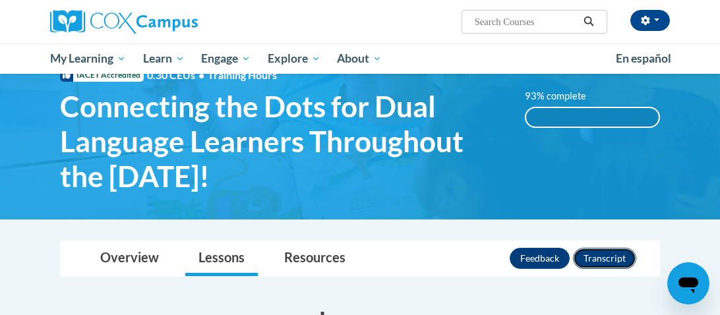
click at [609, 250] on button "Transcript" at bounding box center [604, 258] width 63 height 21
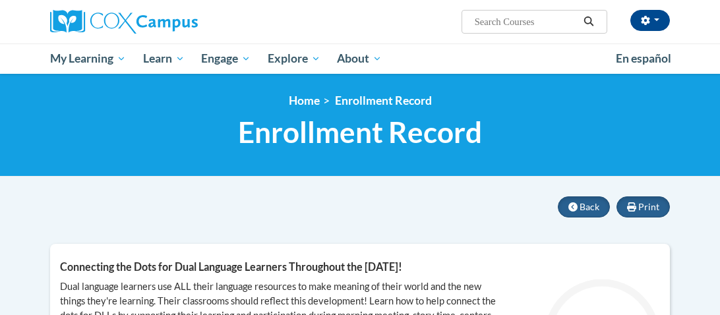
scroll to position [2, 0]
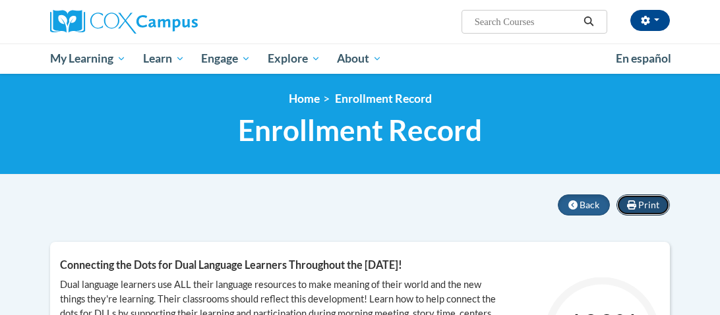
click at [637, 207] on button "Print" at bounding box center [642, 204] width 53 height 21
